Goal: Task Accomplishment & Management: Manage account settings

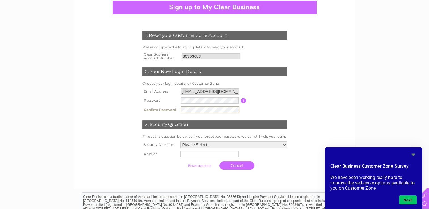
scroll to position [57, 0]
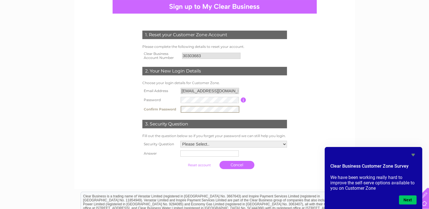
click at [213, 142] on select "Please Select.. In what town or city was your first job? In what town or city d…" at bounding box center [233, 144] width 107 height 7
select select "1"
click at [180, 141] on select "Please Select.. In what town or city was your first job? In what town or city d…" at bounding box center [233, 143] width 107 height 7
click at [222, 154] on input "text" at bounding box center [209, 153] width 58 height 6
type input "Sumy"
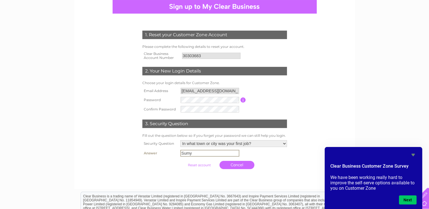
click at [201, 165] on input "submit" at bounding box center [199, 165] width 35 height 8
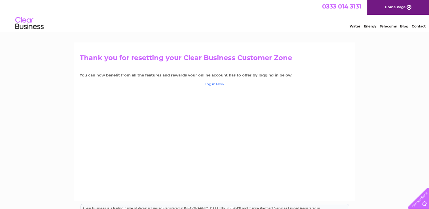
click at [215, 85] on link "Log in Now" at bounding box center [215, 84] width 20 height 4
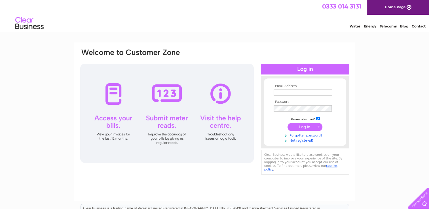
type input "[EMAIL_ADDRESS][DOMAIN_NAME]"
click at [304, 125] on input "submit" at bounding box center [304, 127] width 35 height 8
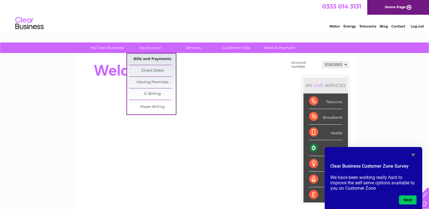
click at [148, 60] on link "Bills and Payments" at bounding box center [152, 59] width 47 height 11
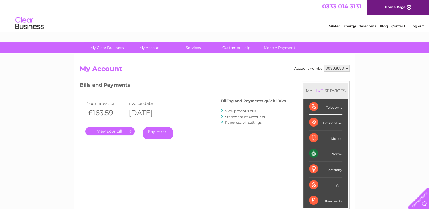
click at [118, 129] on link "." at bounding box center [109, 131] width 49 height 8
